Goal: Task Accomplishment & Management: Manage account settings

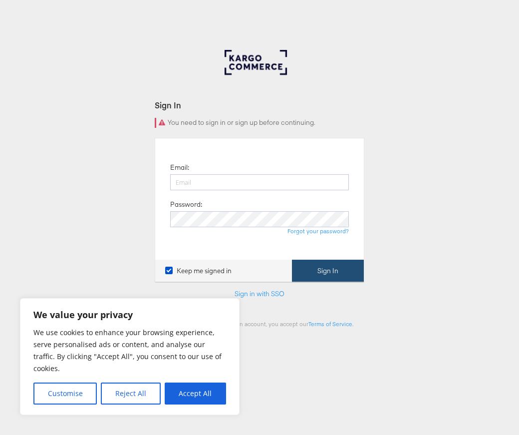
type input "james.begin@kargo.com"
click at [321, 271] on button "Sign In" at bounding box center [328, 271] width 72 height 22
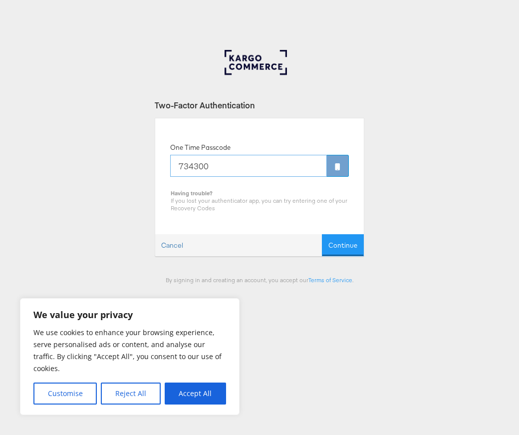
type input "734300"
click at [322, 234] on button "Continue" at bounding box center [343, 245] width 42 height 22
